Goal: Information Seeking & Learning: Learn about a topic

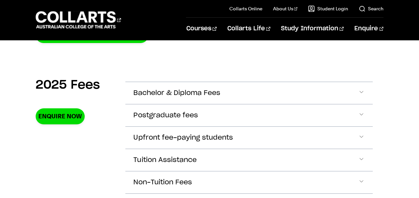
scroll to position [227, 0]
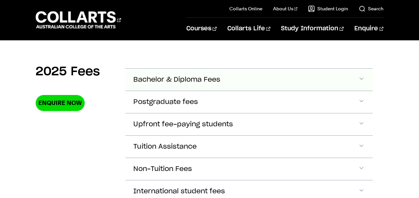
click at [221, 80] on button "Bachelor & Diploma Fees" at bounding box center [249, 80] width 248 height 22
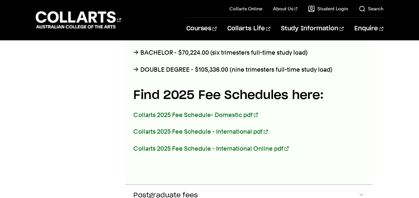
scroll to position [364, 0]
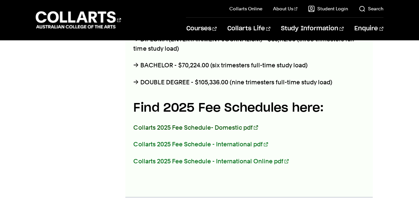
click at [192, 126] on link "Collarts 2025 Fee Schedule- Domestic pdf" at bounding box center [195, 127] width 124 height 7
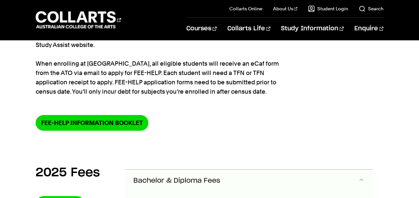
scroll to position [120, 0]
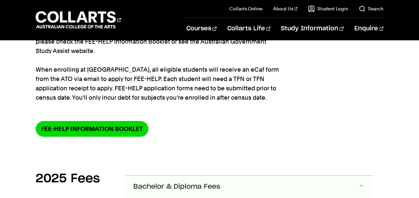
click at [188, 185] on span "Bachelor & Diploma Fees" at bounding box center [176, 187] width 87 height 8
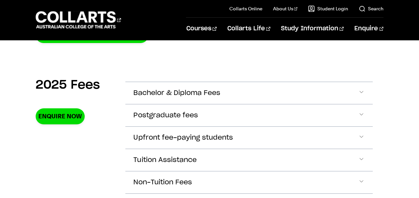
scroll to position [227, 0]
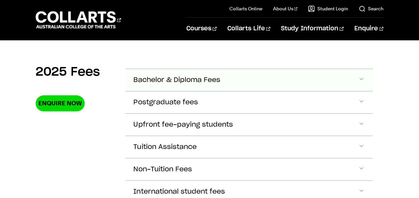
click at [361, 78] on span "Accordion Section" at bounding box center [361, 80] width 7 height 9
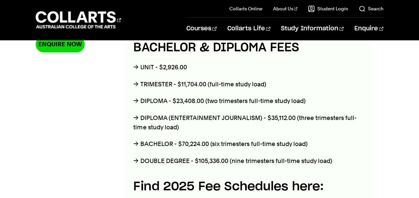
scroll to position [289, 0]
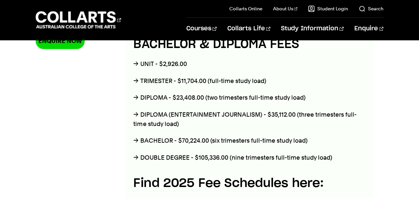
click at [419, 3] on div "Courses Collarts Online Study 100% online About Us History & Values Strategic P…" at bounding box center [209, 20] width 419 height 40
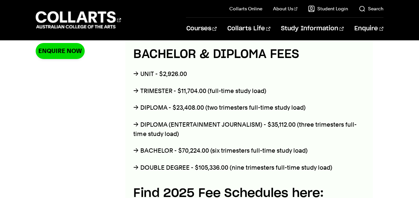
click at [419, 3] on div "Courses Collarts Online Study 100% online About Us History & Values Strategic P…" at bounding box center [209, 20] width 419 height 40
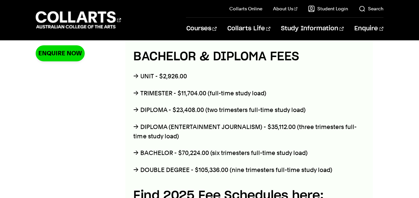
drag, startPoint x: 419, startPoint y: 3, endPoint x: 357, endPoint y: 102, distance: 116.8
click at [357, 102] on div "BACHELOR & DIPLOMA FEES → UNIT - $2,926.00 → TRIMESTER - $11,704.00 (full-time …" at bounding box center [249, 163] width 248 height 244
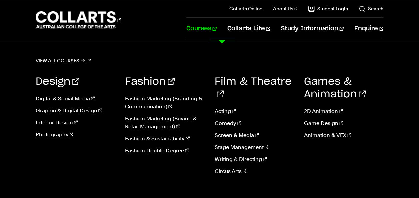
click at [217, 27] on link "Courses" at bounding box center [201, 29] width 30 height 22
click at [232, 131] on link "Screen & Media" at bounding box center [254, 135] width 79 height 8
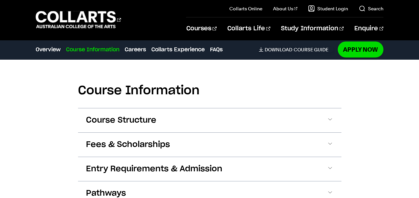
scroll to position [632, 0]
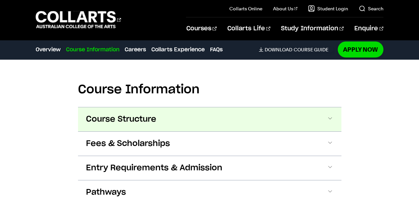
click at [330, 119] on span at bounding box center [330, 119] width 7 height 9
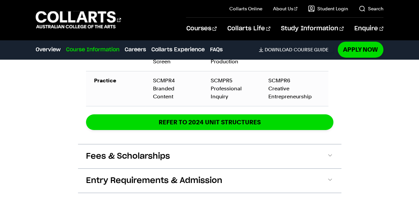
scroll to position [1101, 0]
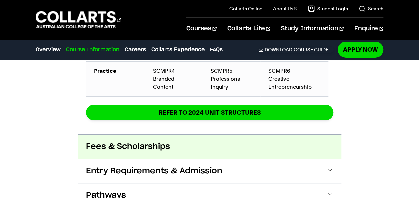
click at [330, 142] on span at bounding box center [330, 146] width 7 height 9
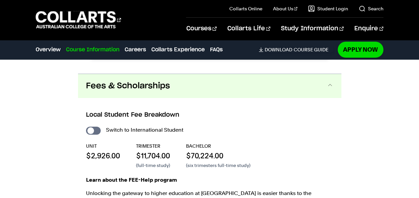
scroll to position [1166, 0]
